Goal: Task Accomplishment & Management: Use online tool/utility

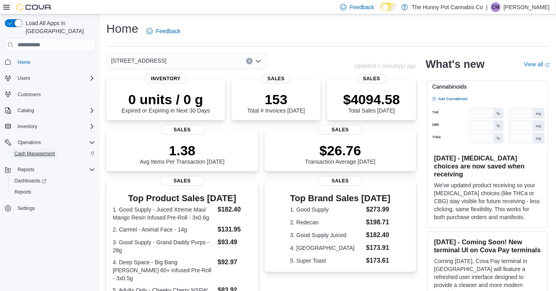
click at [45, 151] on span "Cash Management" at bounding box center [34, 154] width 40 height 6
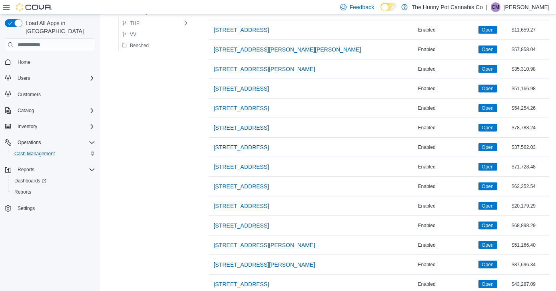
scroll to position [594, 0]
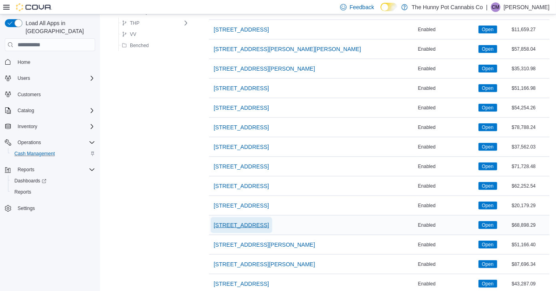
click at [231, 221] on span "[STREET_ADDRESS]" at bounding box center [241, 225] width 55 height 8
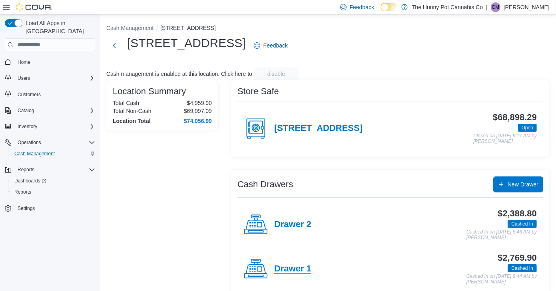
click at [288, 268] on h4 "Drawer 1" at bounding box center [292, 269] width 37 height 10
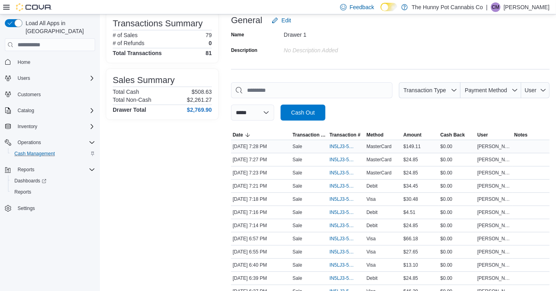
scroll to position [63, 0]
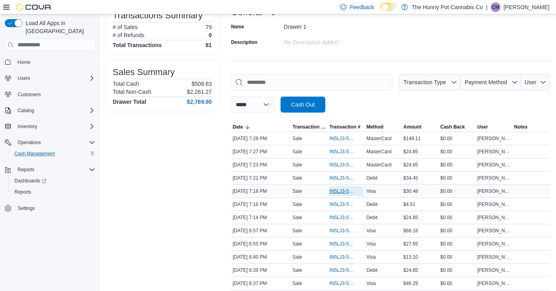
click at [345, 190] on span "IN5LJ3-5956902" at bounding box center [342, 191] width 26 height 6
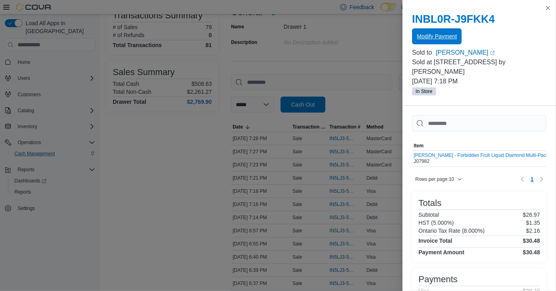
click at [438, 37] on span "Modify Payment" at bounding box center [437, 36] width 40 height 8
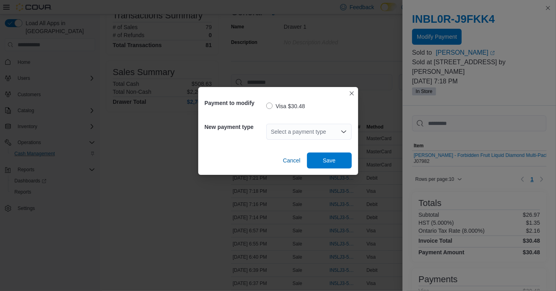
click at [298, 130] on div "Select a payment type" at bounding box center [309, 132] width 86 height 16
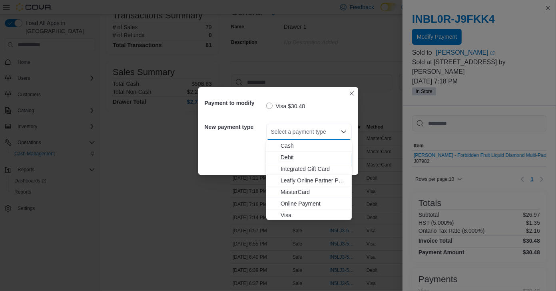
click at [286, 157] on span "Debit" at bounding box center [314, 157] width 66 height 8
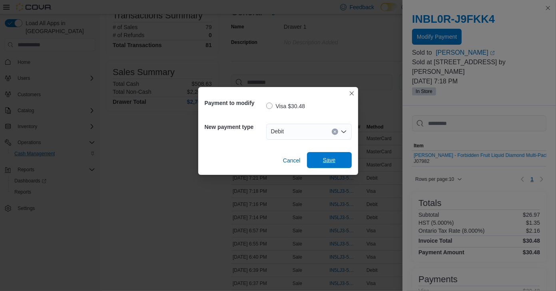
click at [324, 158] on span "Save" at bounding box center [329, 160] width 13 height 8
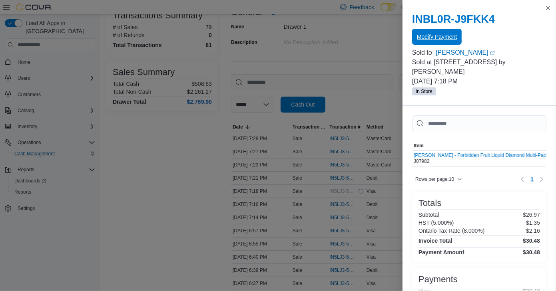
scroll to position [0, 0]
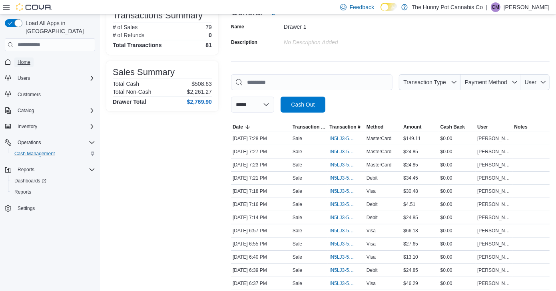
click at [23, 59] on span "Home" at bounding box center [24, 62] width 13 height 6
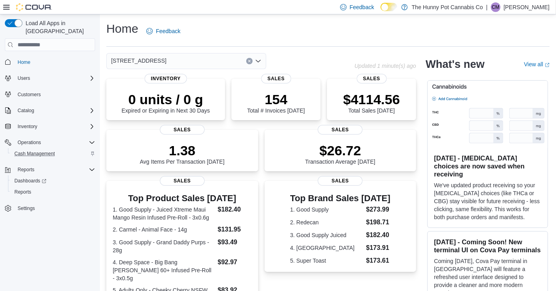
click at [429, 177] on div "[STREET_ADDRESS] Updated 1 minute(s) ago 0 units / 0 g Expired or Expiring in N…" at bounding box center [327, 266] width 443 height 427
